Goal: Check status: Check status

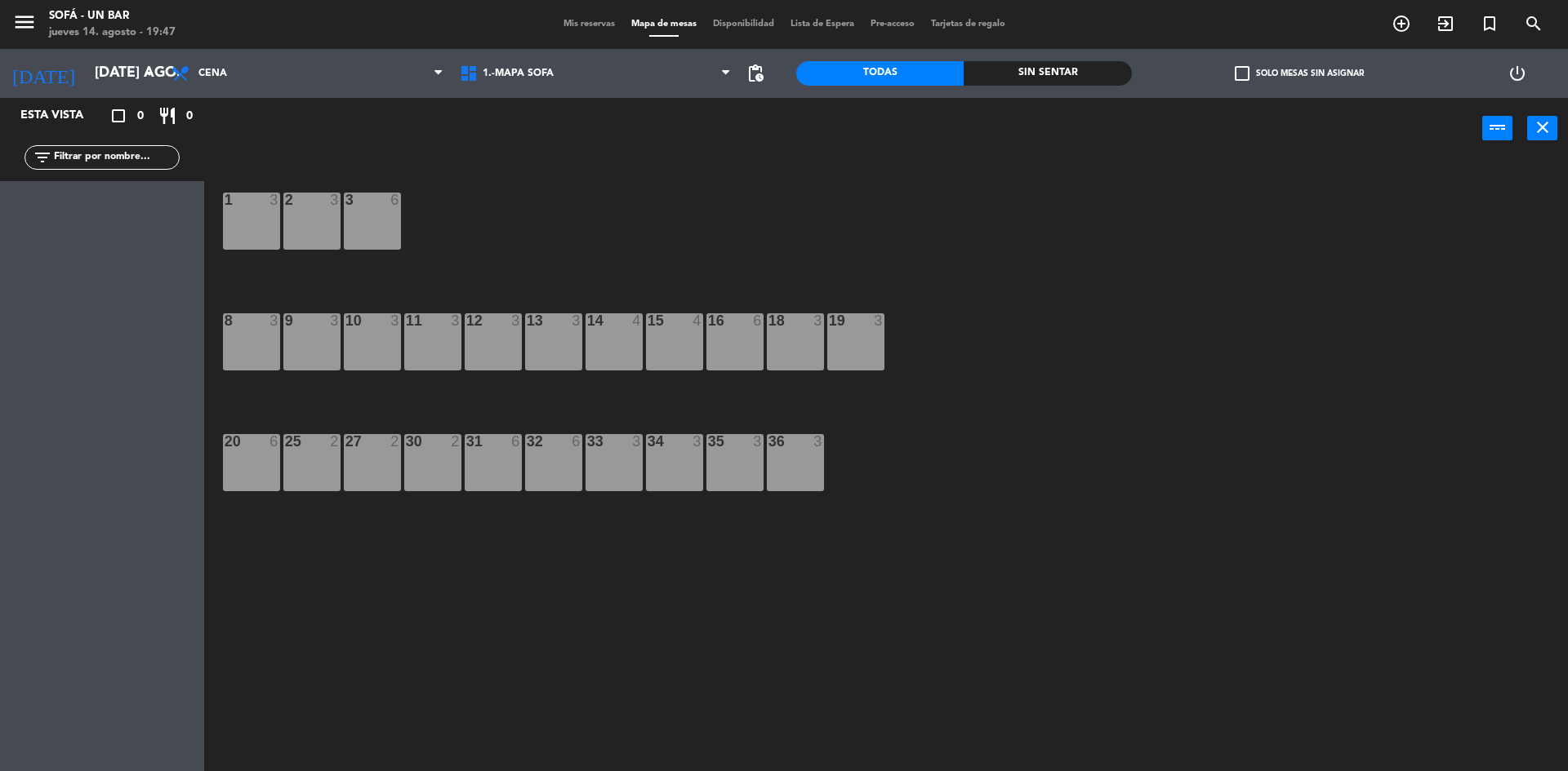
click at [571, 20] on span "Mis reservas" at bounding box center [589, 24] width 68 height 9
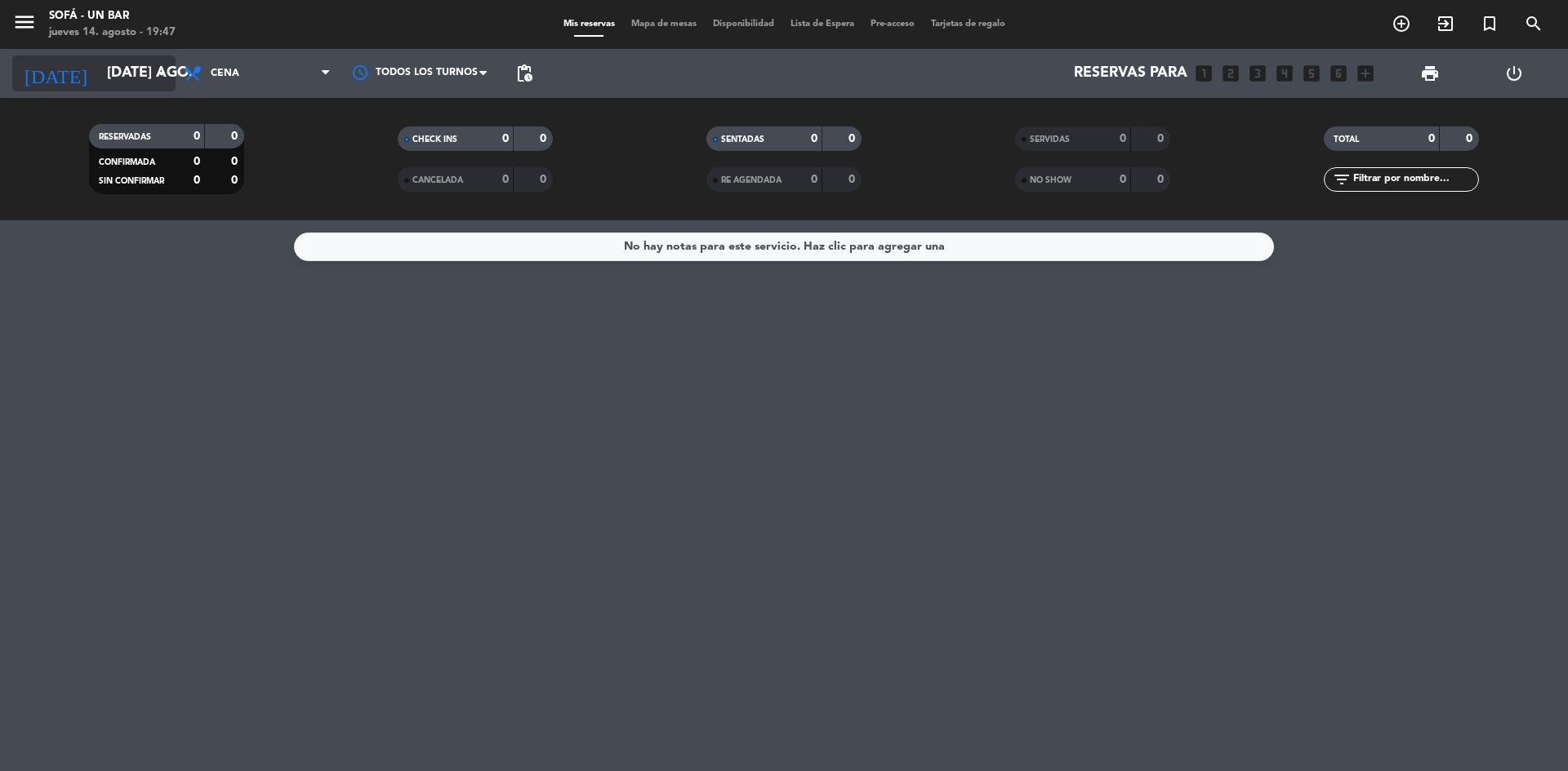
click at [167, 73] on icon "arrow_drop_down" at bounding box center [161, 73] width 20 height 20
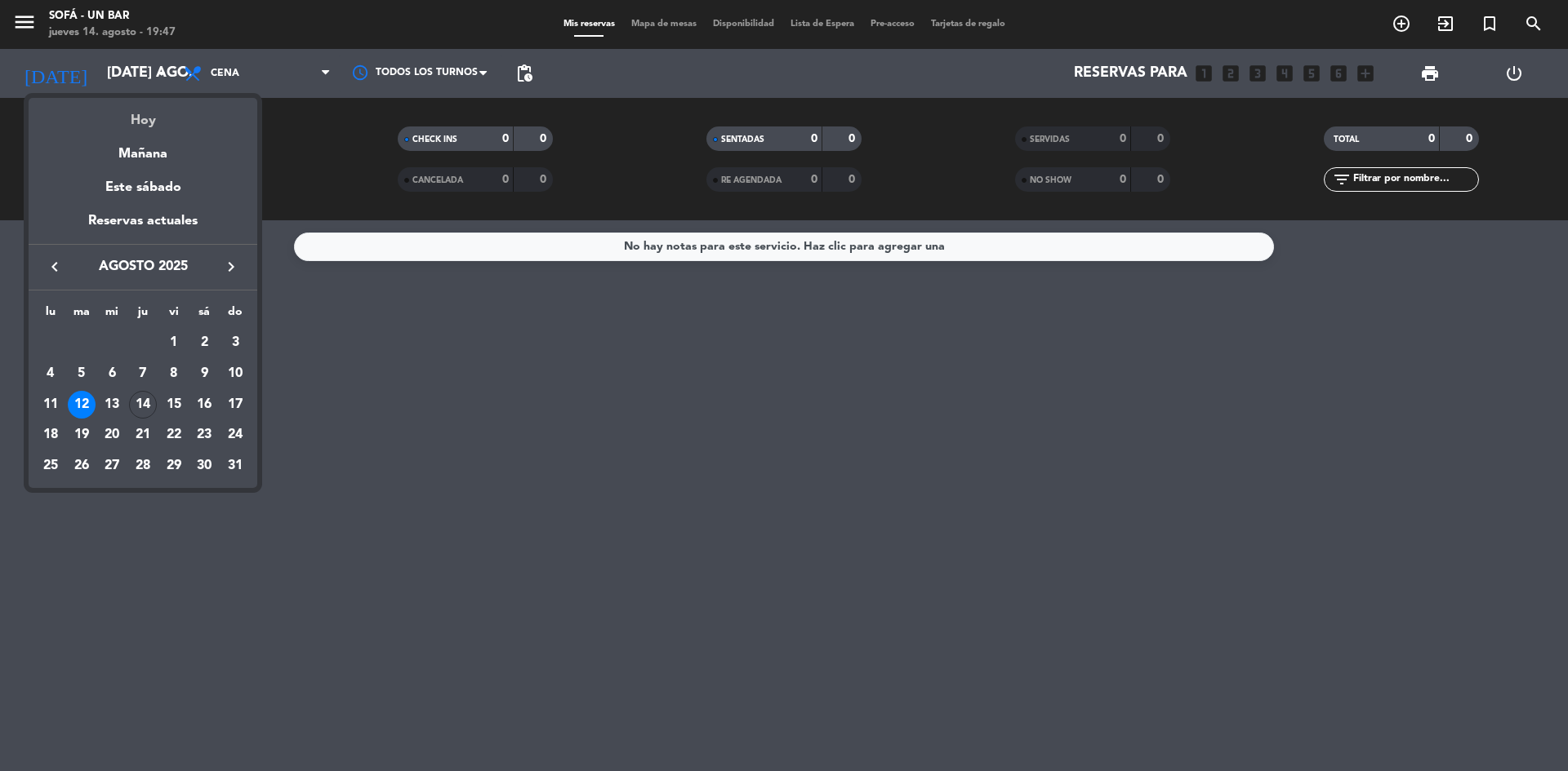
click at [142, 109] on div "Hoy" at bounding box center [142, 114] width 228 height 34
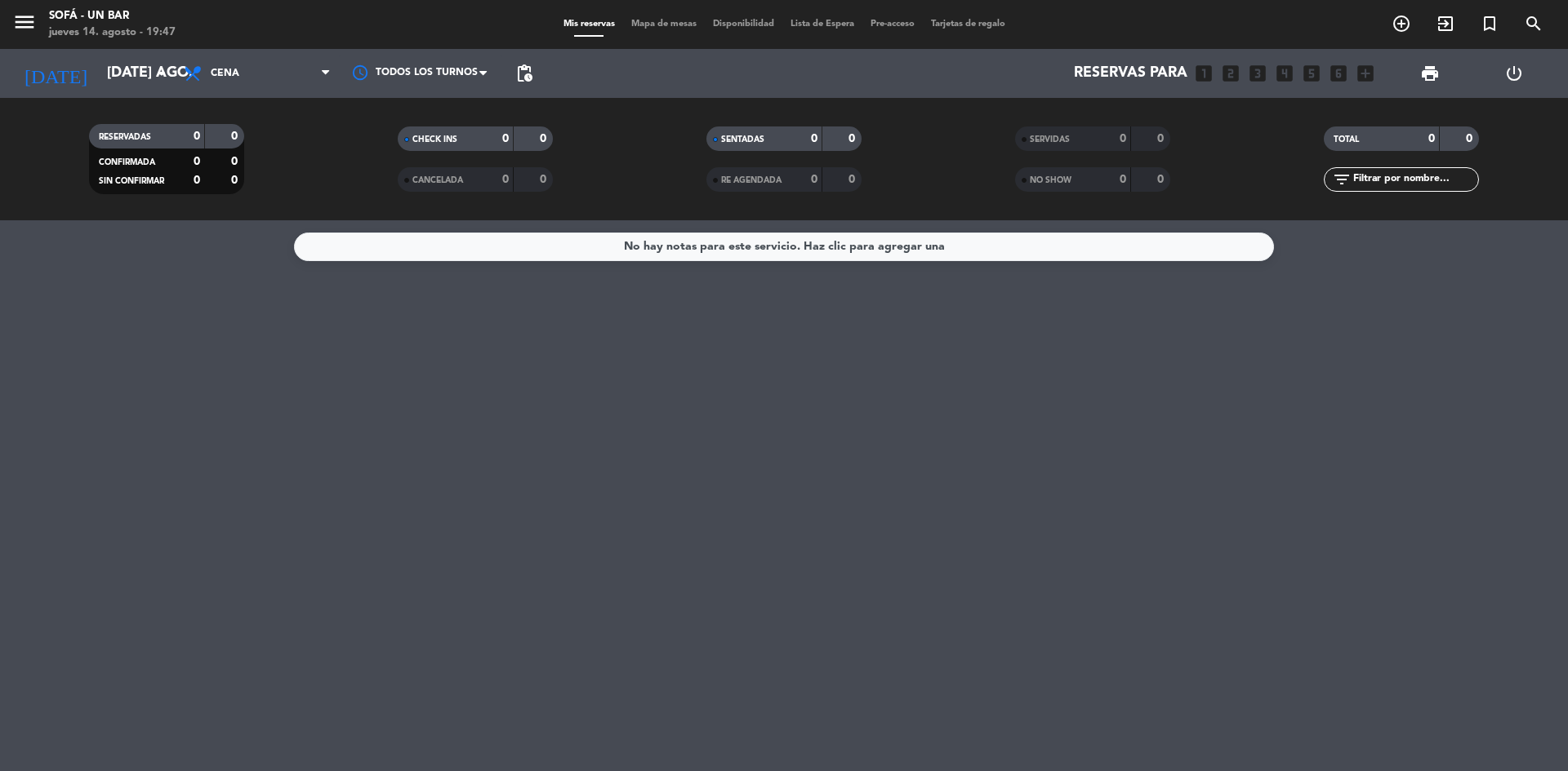
type input "jue. 14 ago."
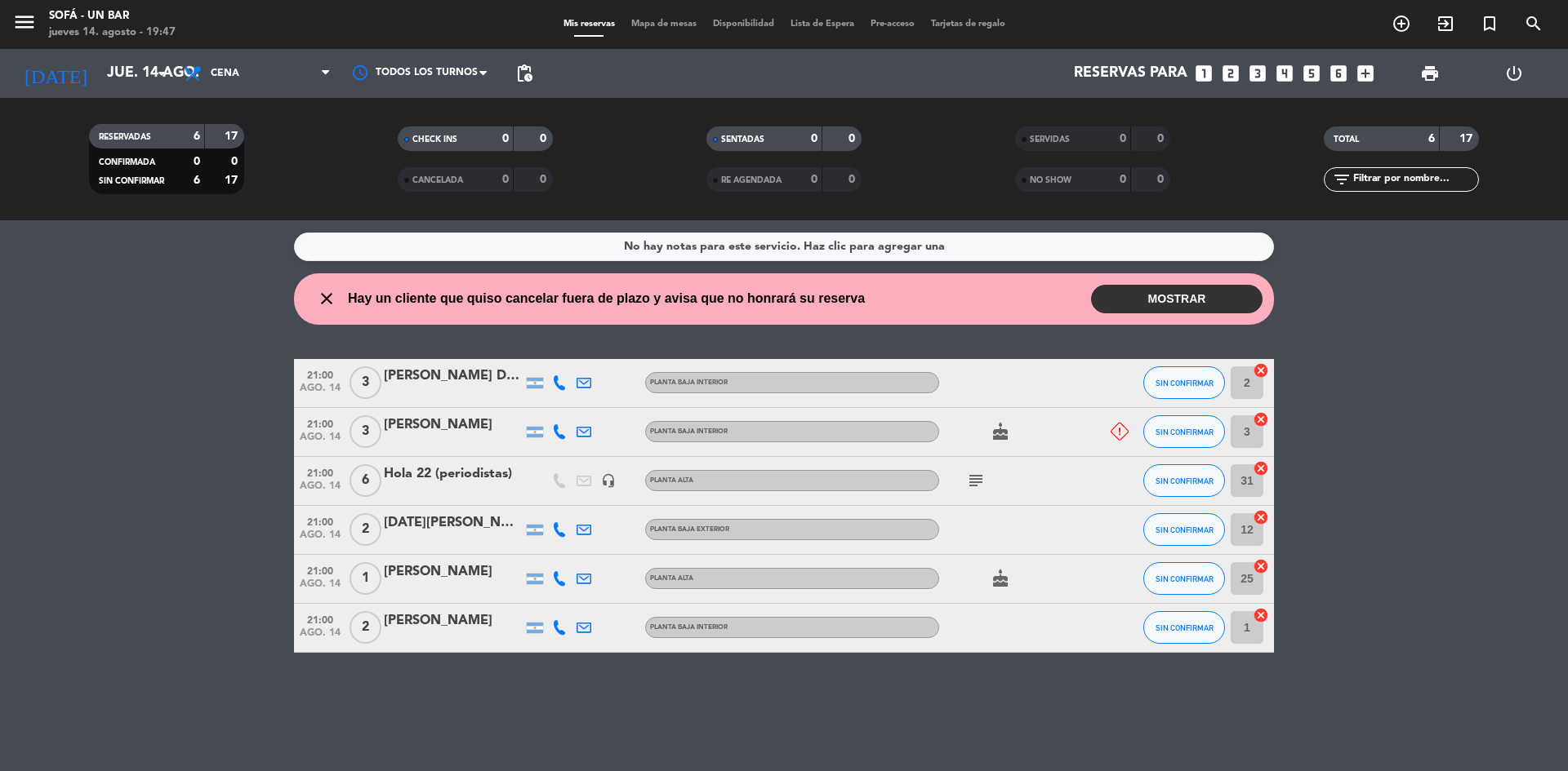
click at [329, 300] on icon "close" at bounding box center [326, 298] width 20 height 20
click at [321, 300] on icon "close" at bounding box center [326, 298] width 20 height 20
click at [1199, 293] on button "MOSTRAR" at bounding box center [1177, 298] width 172 height 29
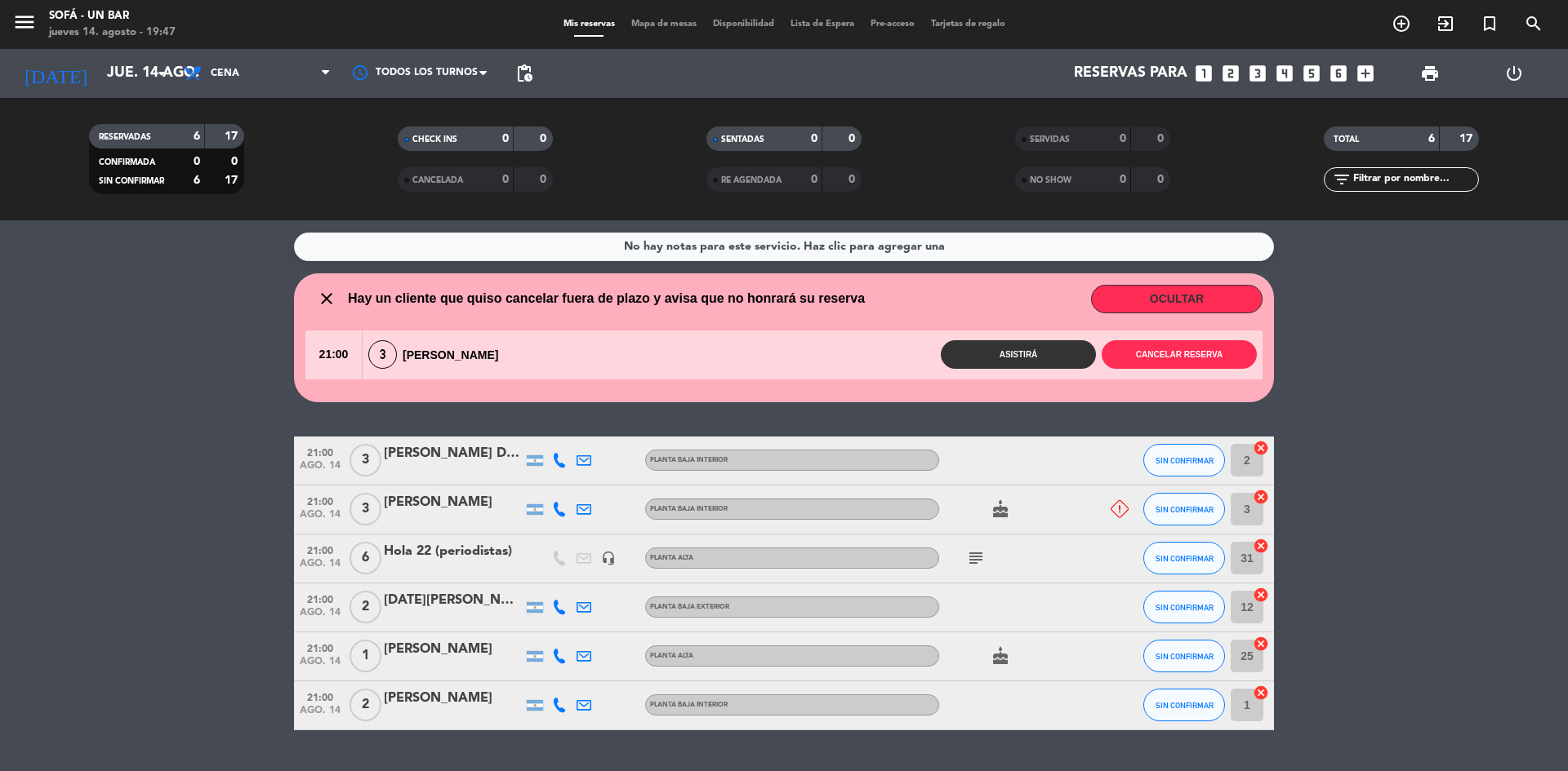
click at [1057, 362] on button "Asistirá" at bounding box center [1018, 354] width 155 height 29
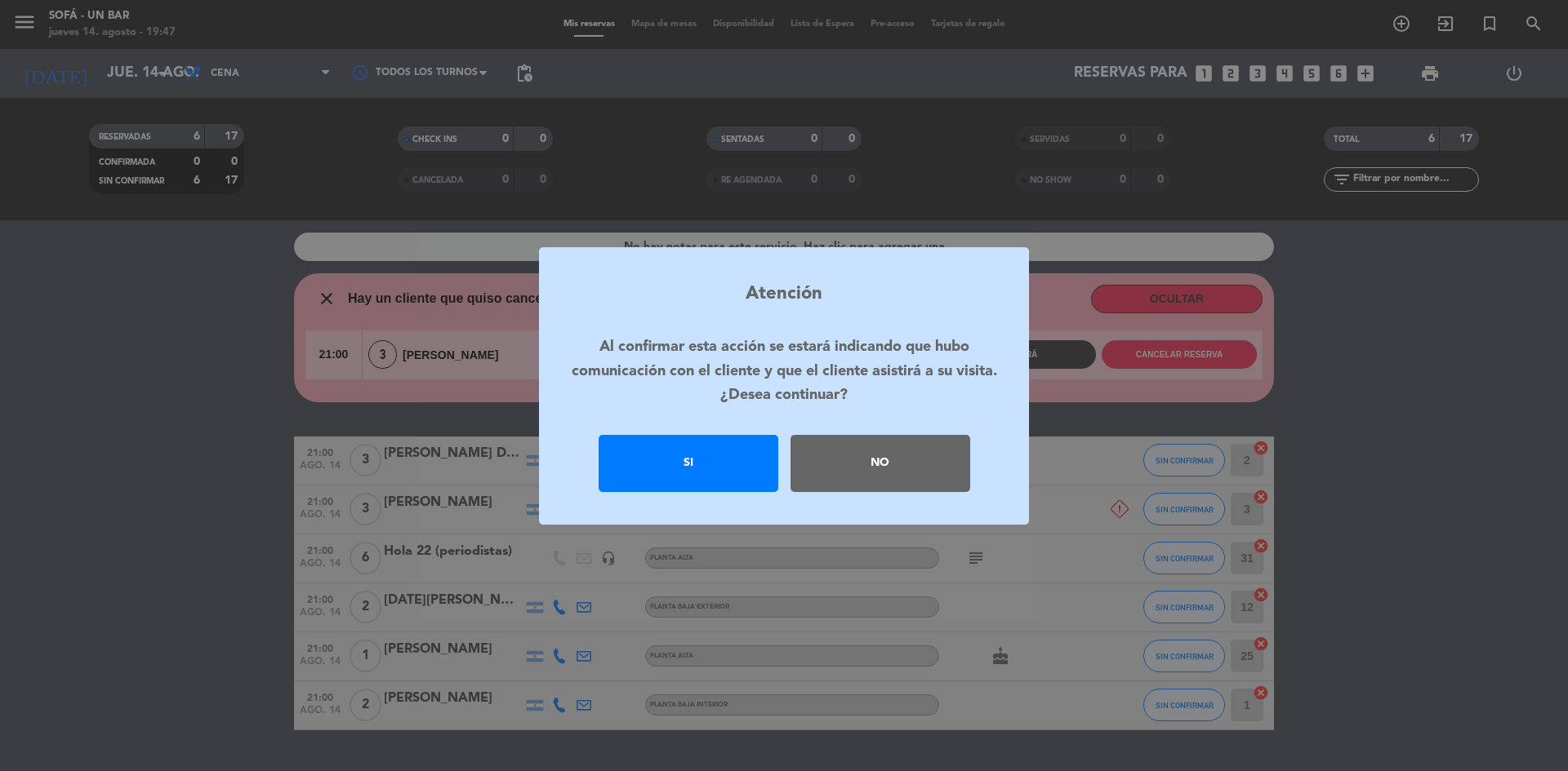
click at [710, 480] on div "Si" at bounding box center [688, 464] width 180 height 57
